Goal: Find contact information: Find contact information

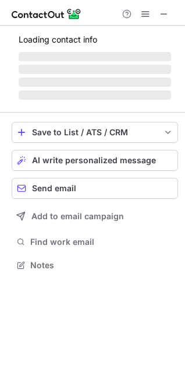
scroll to position [283, 185]
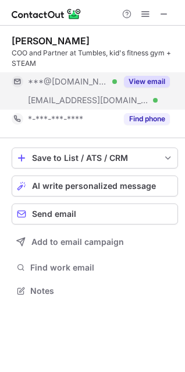
click at [146, 80] on button "View email" at bounding box center [147, 82] width 46 height 12
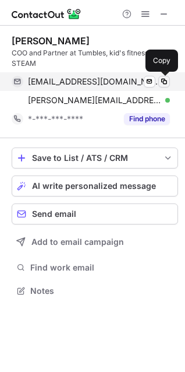
click at [165, 83] on span at bounding box center [164, 81] width 9 height 9
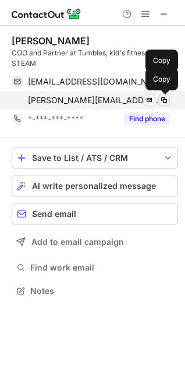
click at [167, 100] on span at bounding box center [164, 100] width 9 height 9
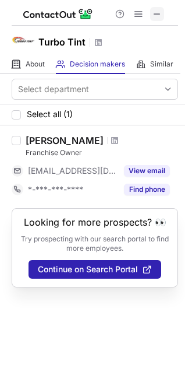
click at [164, 11] on button at bounding box center [157, 14] width 14 height 14
click at [161, 15] on span at bounding box center [157, 13] width 9 height 9
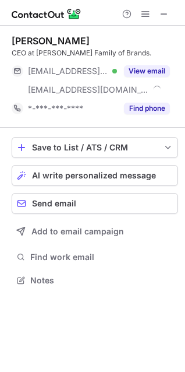
scroll to position [272, 185]
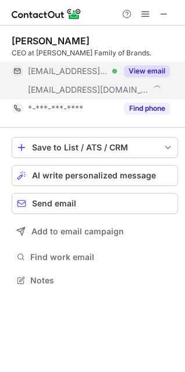
click at [154, 73] on button "View email" at bounding box center [147, 71] width 46 height 12
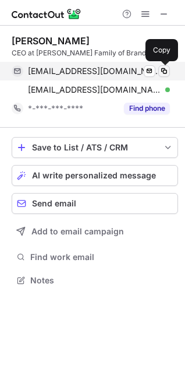
click at [164, 72] on span at bounding box center [164, 70] width 9 height 9
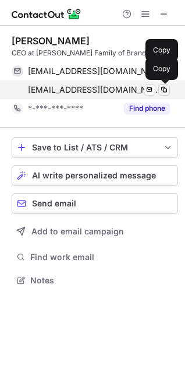
click at [162, 92] on span at bounding box center [164, 89] width 9 height 9
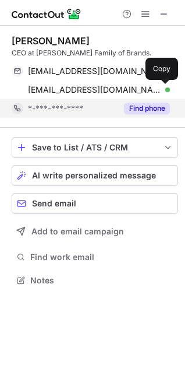
click at [142, 111] on button "Find phone" at bounding box center [147, 109] width 46 height 12
click at [117, 111] on div "*-***-***-****" at bounding box center [72, 108] width 89 height 10
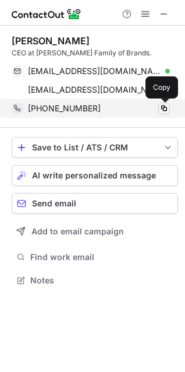
click at [164, 110] on span at bounding box center [164, 108] width 9 height 9
